Goal: Transaction & Acquisition: Purchase product/service

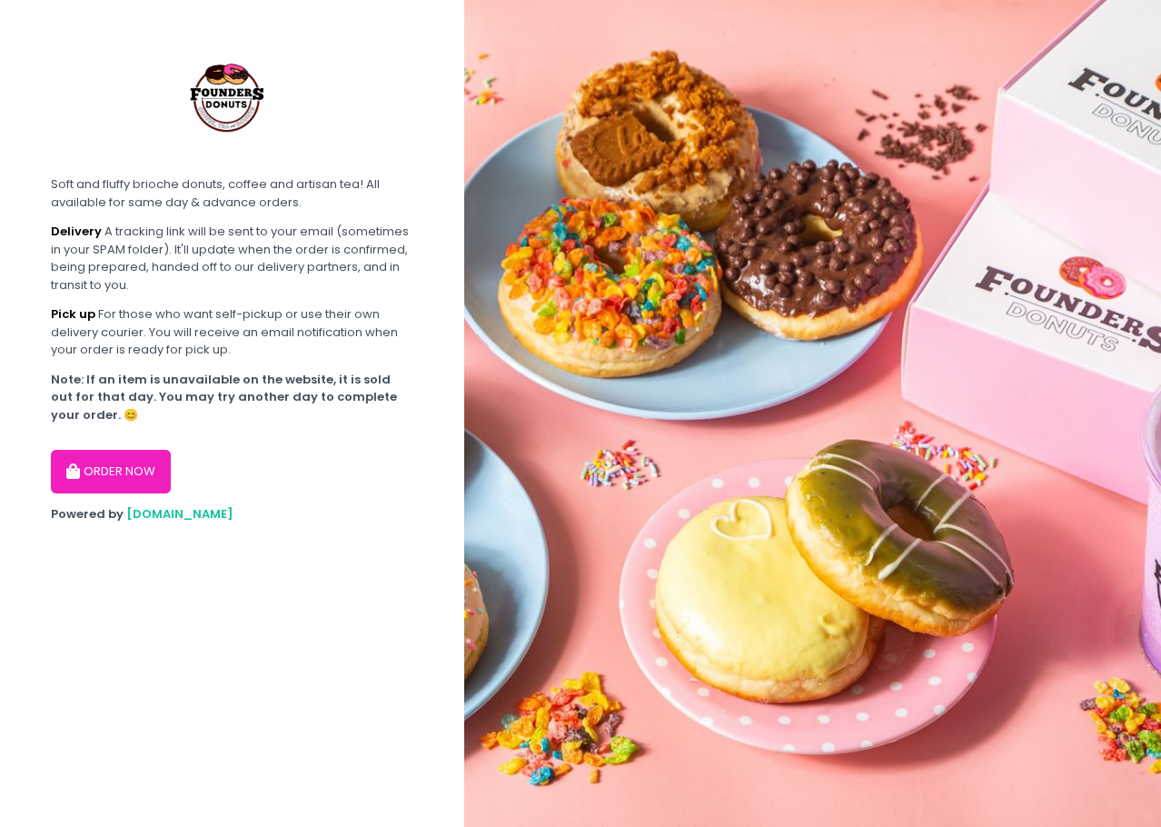
click at [143, 480] on button "ORDER NOW" at bounding box center [111, 472] width 120 height 44
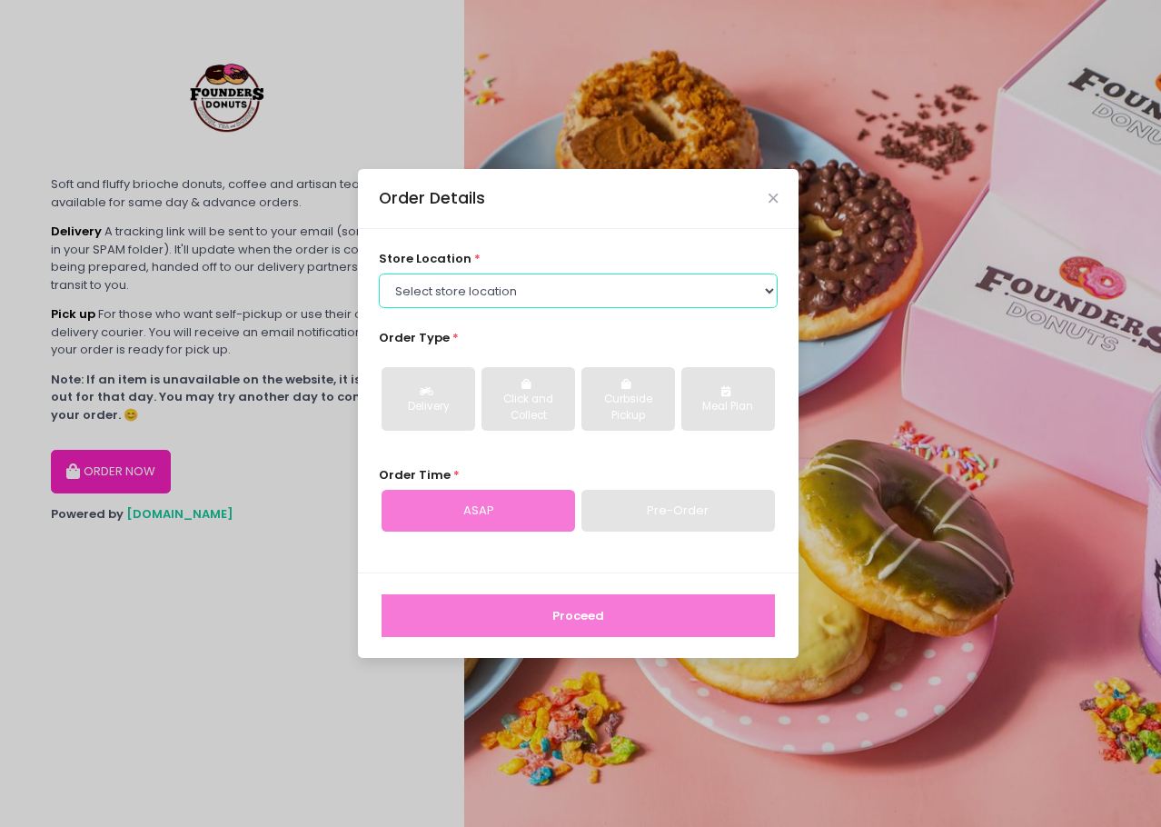
click at [524, 281] on select "Select store location Founders Donuts - [PERSON_NAME] Founders Donuts - [GEOGRA…" at bounding box center [579, 290] width 400 height 35
select select "61a2022e41b39c710272d16a"
click at [379, 273] on select "Select store location Founders Donuts - [PERSON_NAME] Founders Donuts - [GEOGRA…" at bounding box center [579, 290] width 400 height 35
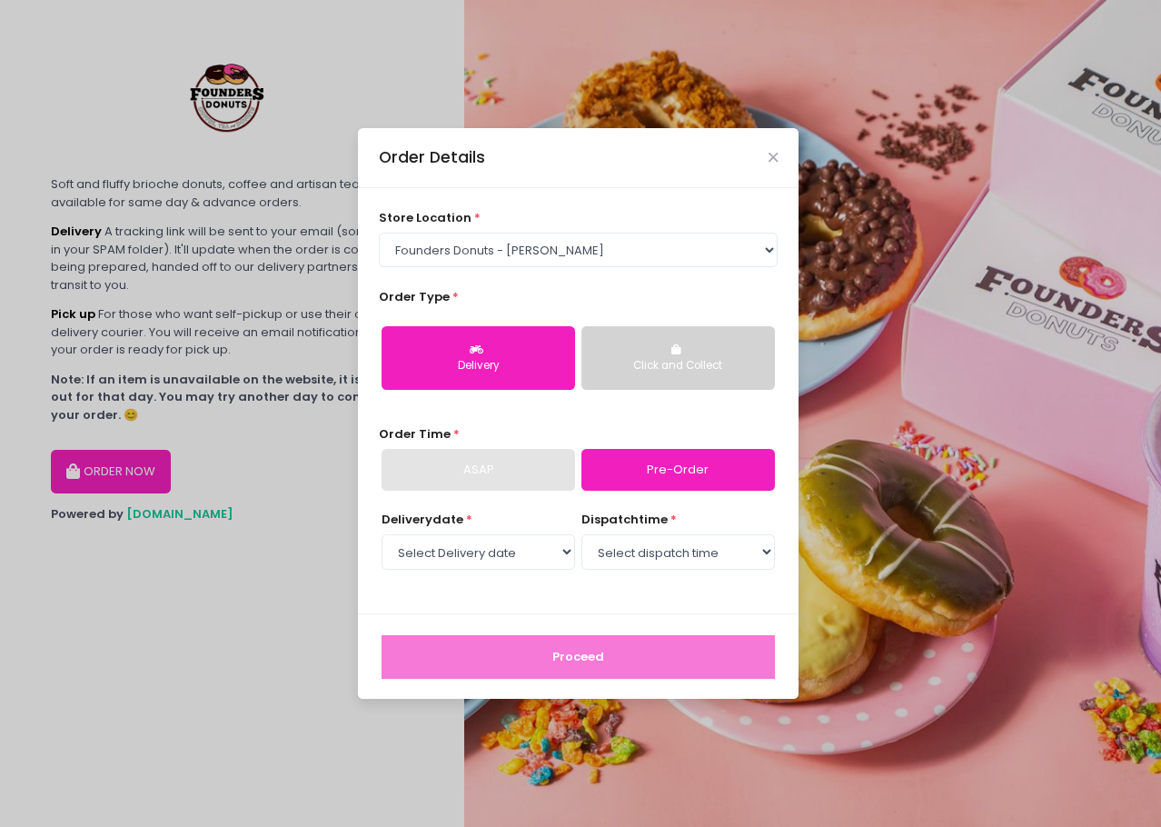
click at [637, 376] on button "Click and Collect" at bounding box center [678, 358] width 194 height 64
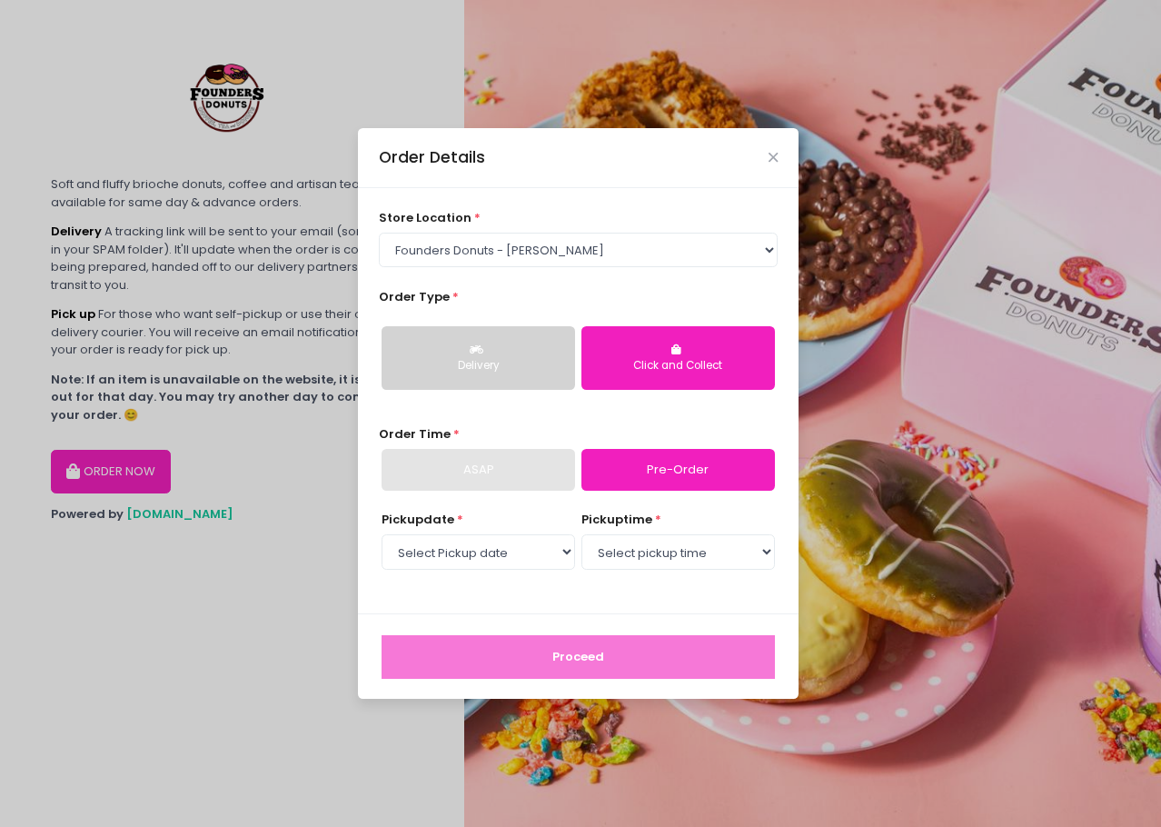
click at [515, 381] on button "Delivery" at bounding box center [479, 358] width 194 height 64
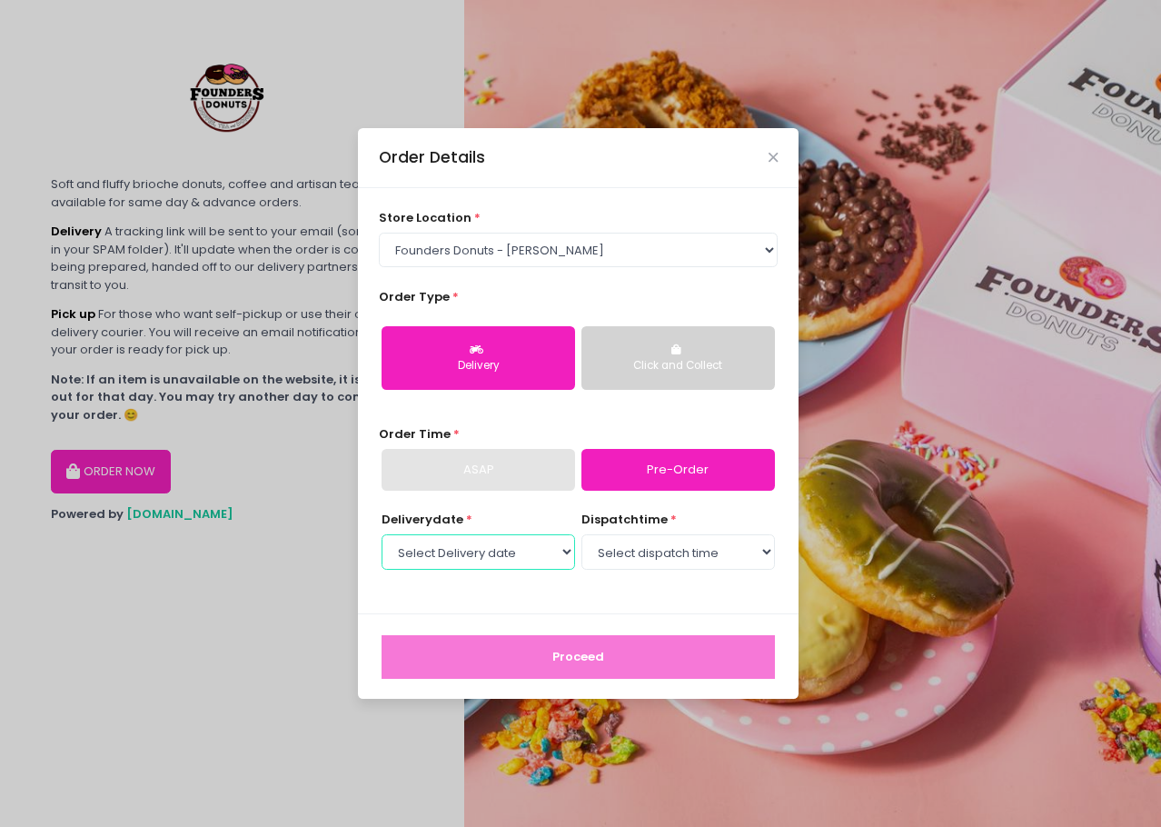
click at [544, 555] on select "Select Delivery date [DATE] [DATE] [DATE] [DATE] [DATE] [DATE] [DATE] [DATE] [D…" at bounding box center [479, 551] width 194 height 35
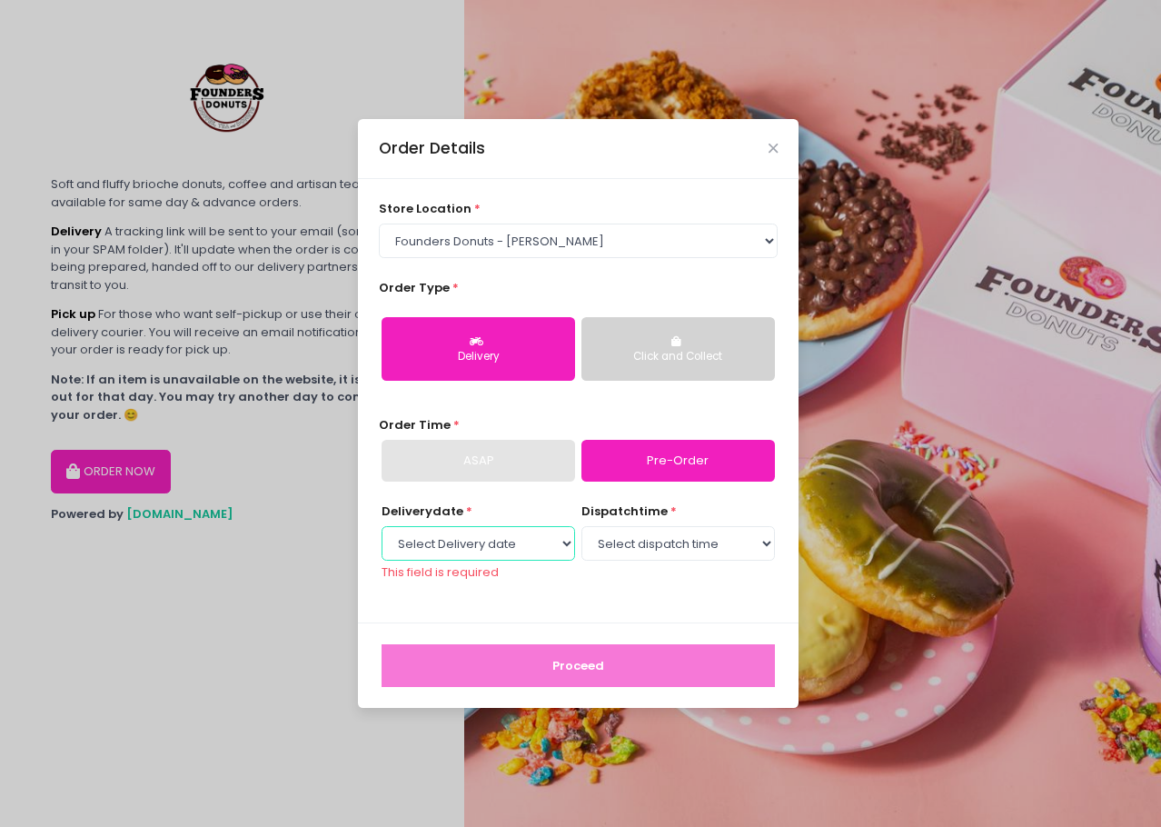
click at [511, 544] on select "Select Delivery date [DATE] [DATE] [DATE] [DATE] [DATE] [DATE] [DATE] [DATE] [D…" at bounding box center [479, 543] width 194 height 35
select select "[DATE]"
click at [382, 534] on select "Select Delivery date [DATE] [DATE] [DATE] [DATE] [DATE] [DATE] [DATE] [DATE] [D…" at bounding box center [479, 543] width 194 height 35
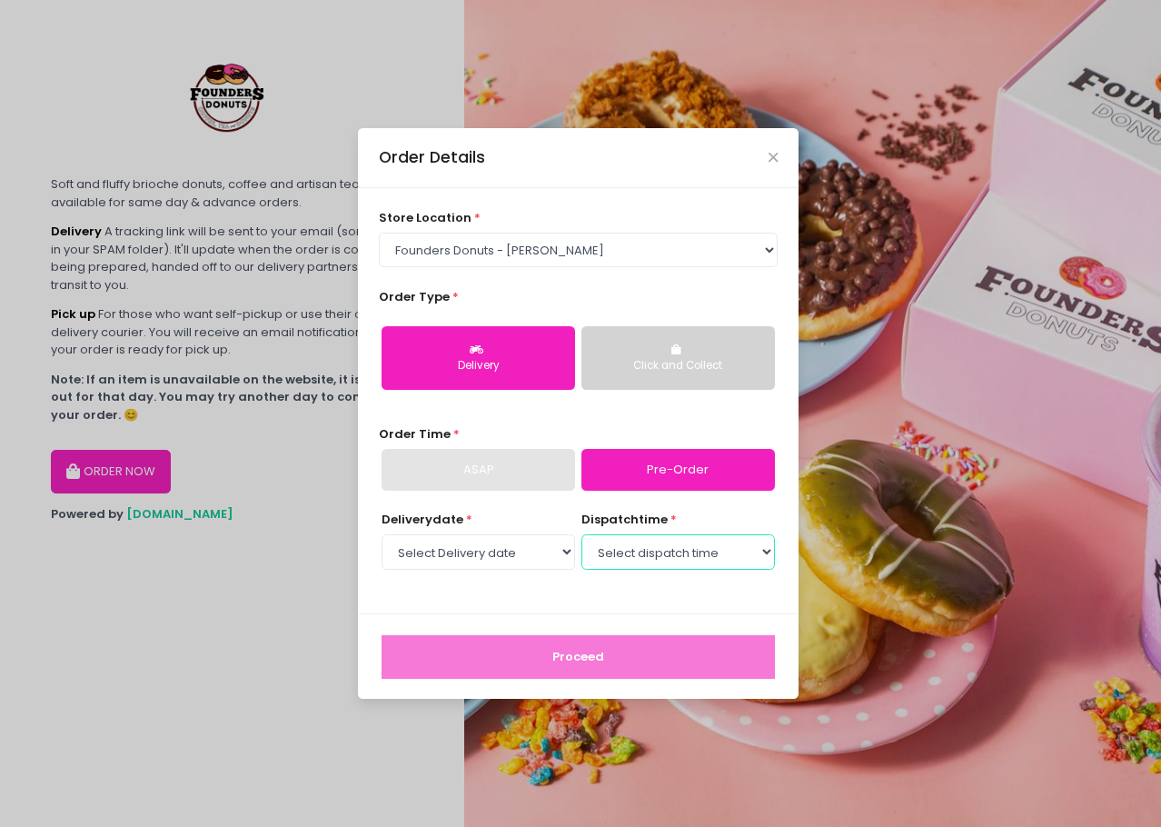
drag, startPoint x: 671, startPoint y: 537, endPoint x: 670, endPoint y: 547, distance: 10.0
click at [671, 538] on select "Select dispatch time 07:00 AM - 07:30 AM 07:30 AM - 08:00 AM 08:00 AM - 08:30 A…" at bounding box center [678, 551] width 194 height 35
select select "09:00"
click at [581, 534] on select "Select dispatch time 07:00 AM - 07:30 AM 07:30 AM - 08:00 AM 08:00 AM - 08:30 A…" at bounding box center [678, 551] width 194 height 35
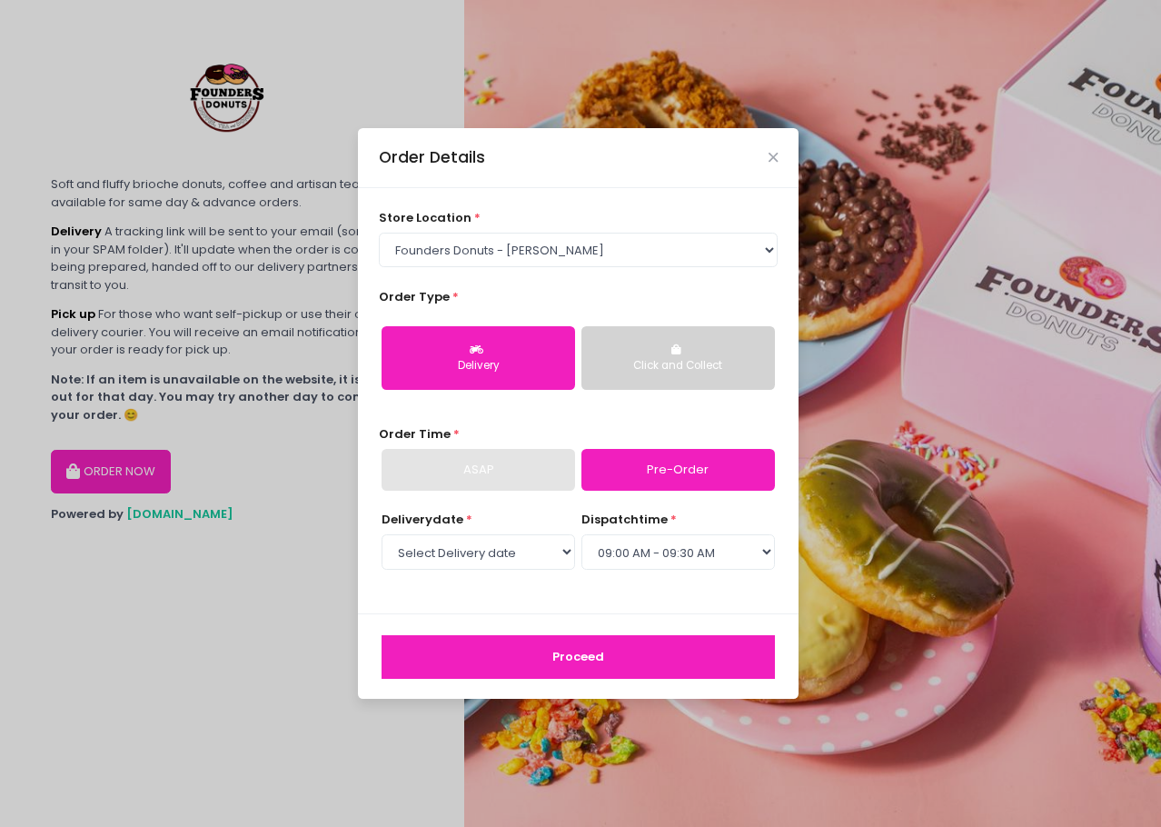
click at [696, 662] on button "Proceed" at bounding box center [578, 657] width 393 height 44
